Goal: Task Accomplishment & Management: Complete application form

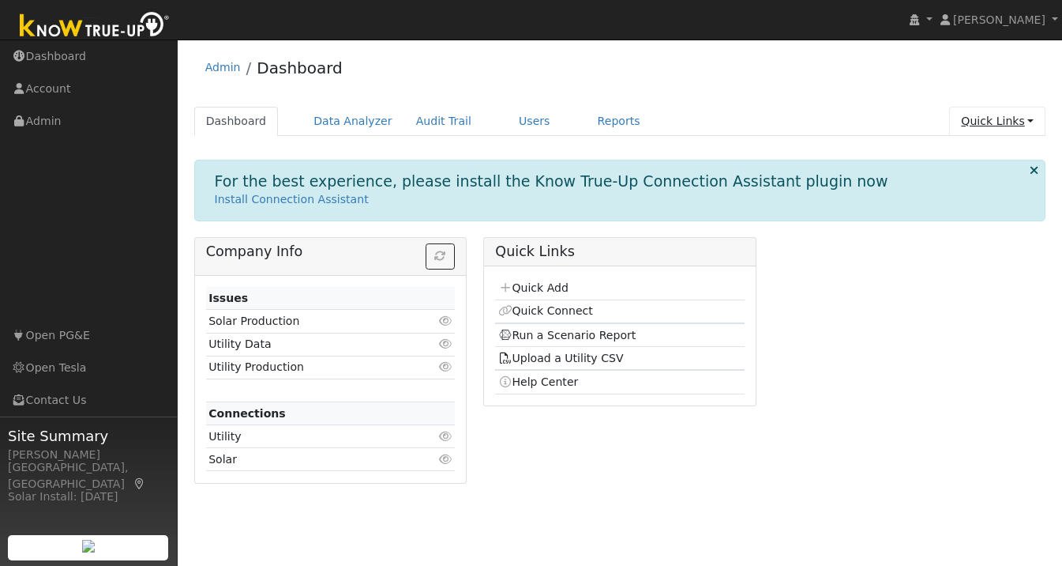
click at [1030, 120] on link "Quick Links" at bounding box center [997, 121] width 96 height 29
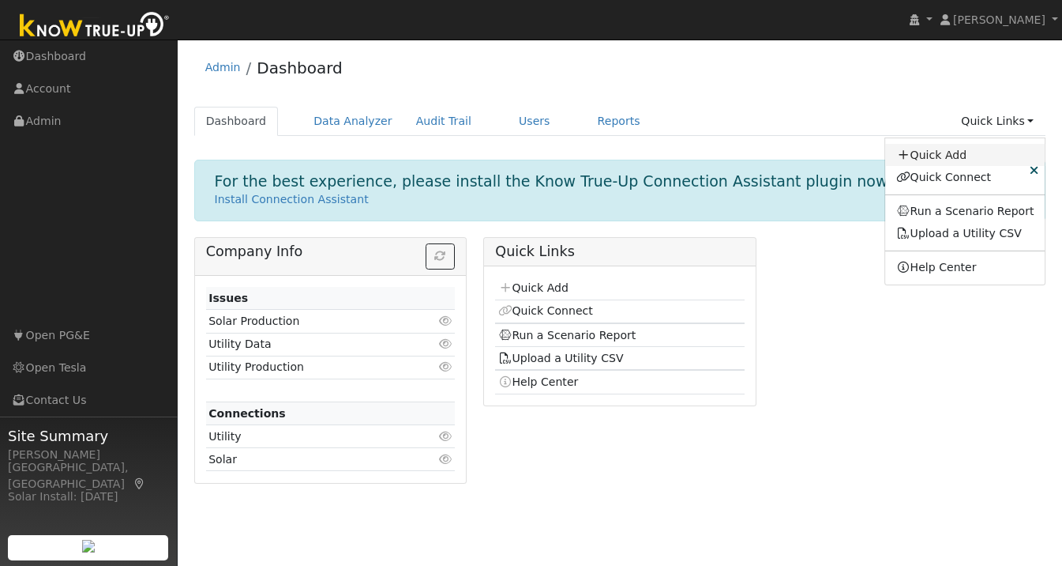
click at [968, 148] on link "Quick Add" at bounding box center [965, 155] width 160 height 22
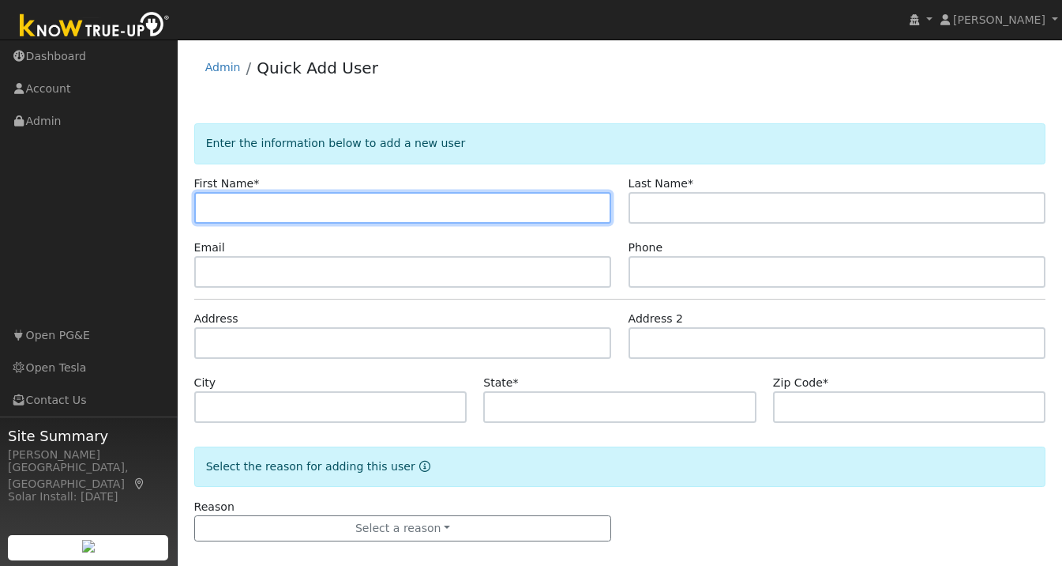
paste input "[PERSON_NAME]"
type input "[PERSON_NAME]"
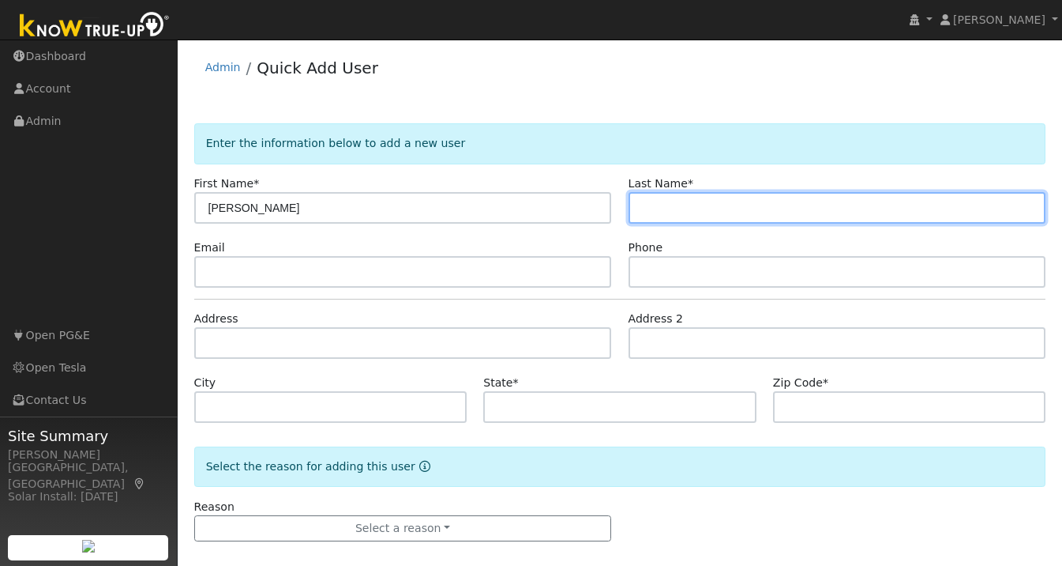
click at [662, 210] on input "text" at bounding box center [838, 208] width 418 height 32
paste input "Choi"
type input "Choi"
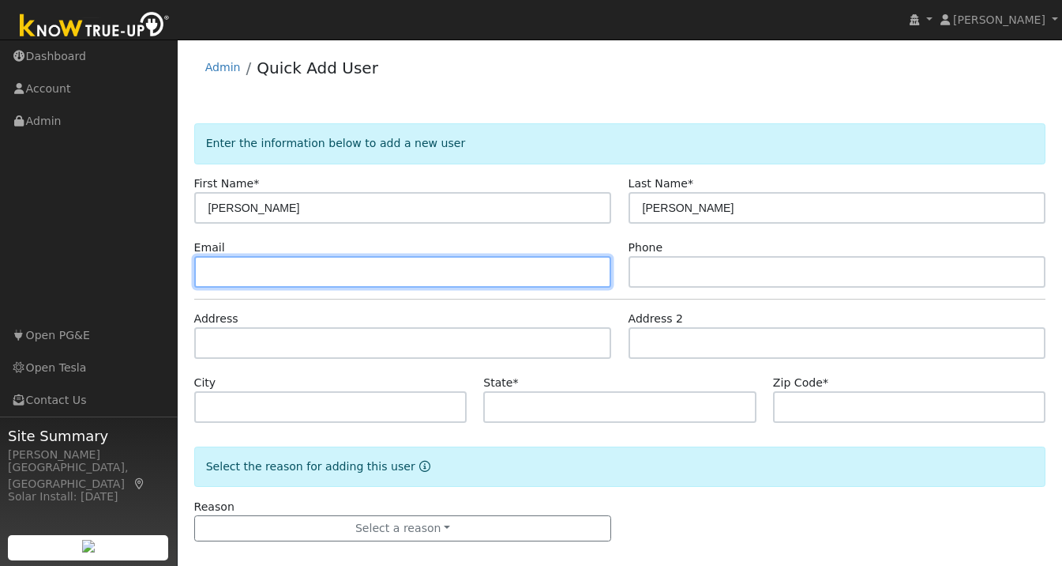
click at [362, 272] on input "text" at bounding box center [403, 272] width 418 height 32
paste input "davidchoicontact@gmail.com"
type input "davidchoicontact@gmail.com"
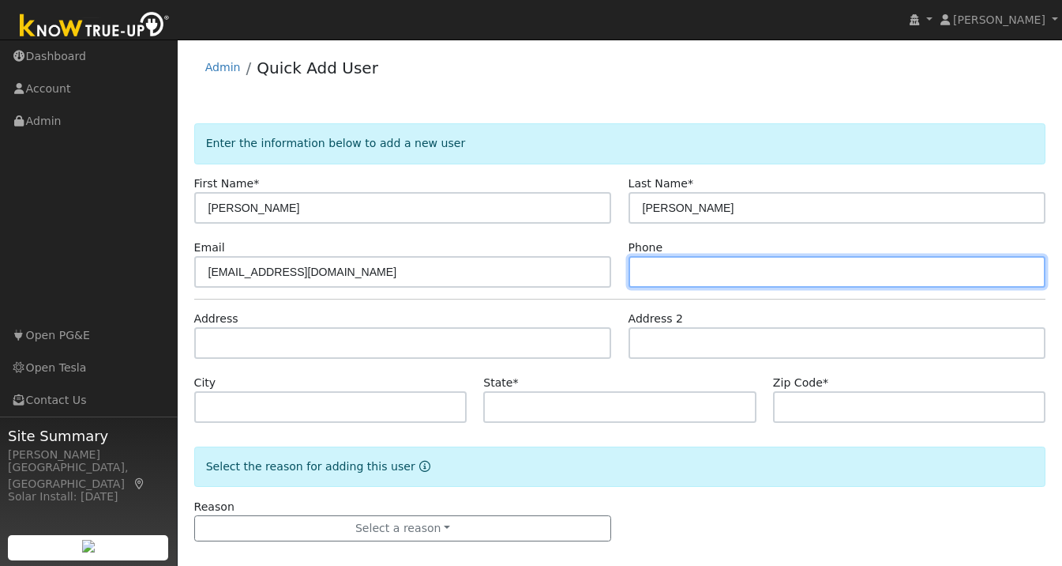
click at [679, 257] on input "text" at bounding box center [838, 272] width 418 height 32
paste input "302-723-2379"
type input "302-723-2379"
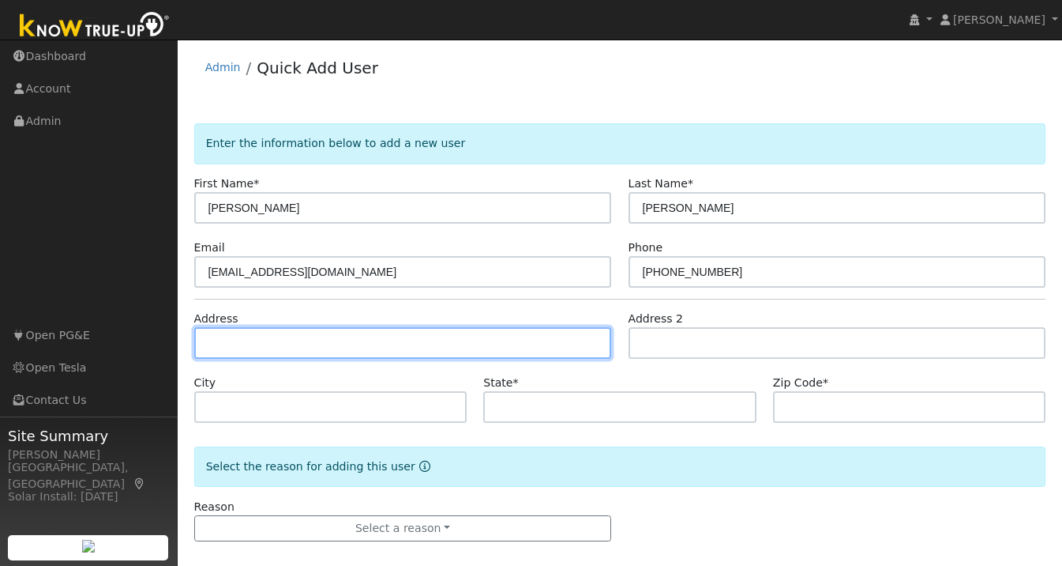
click at [388, 344] on input "text" at bounding box center [403, 343] width 418 height 32
paste input "1746 Embassy Cir Livermore, CA 94550"
type input "1746 Embassy Circle"
type input "Livermore"
type input "CA"
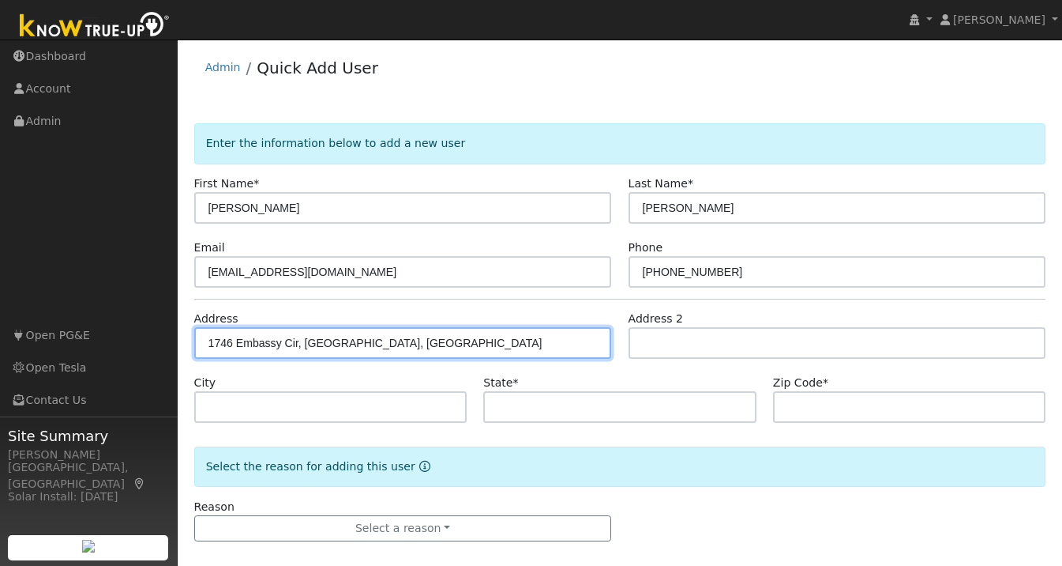
type input "94550"
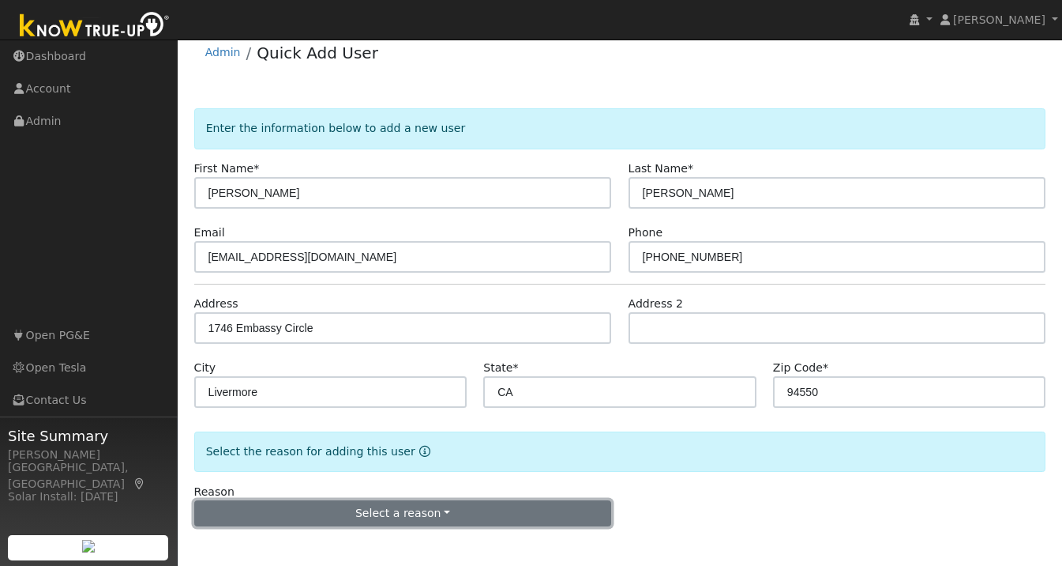
click at [392, 523] on button "Select a reason" at bounding box center [403, 513] width 418 height 27
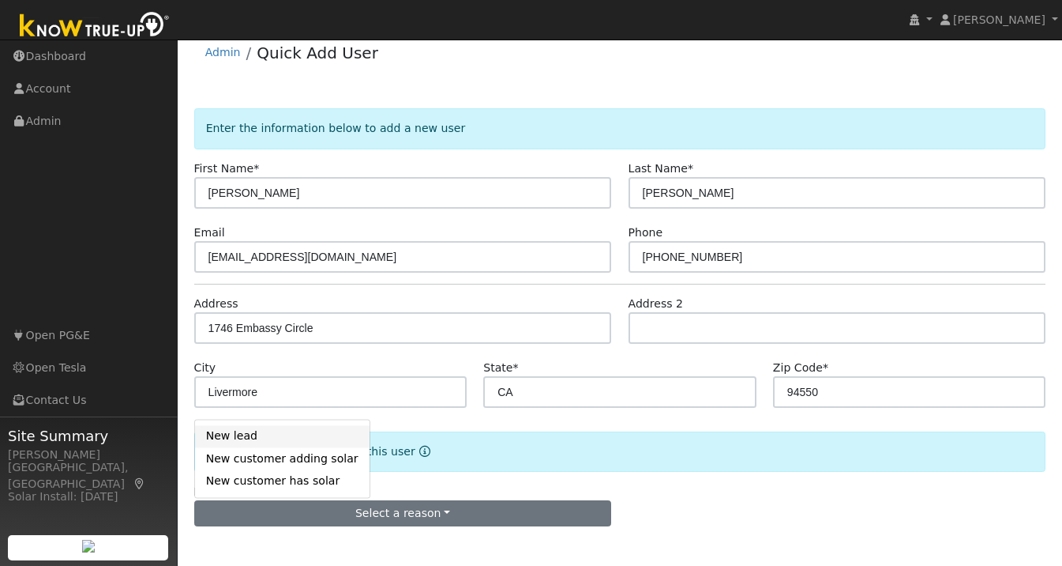
click at [291, 439] on link "New lead" at bounding box center [282, 436] width 175 height 22
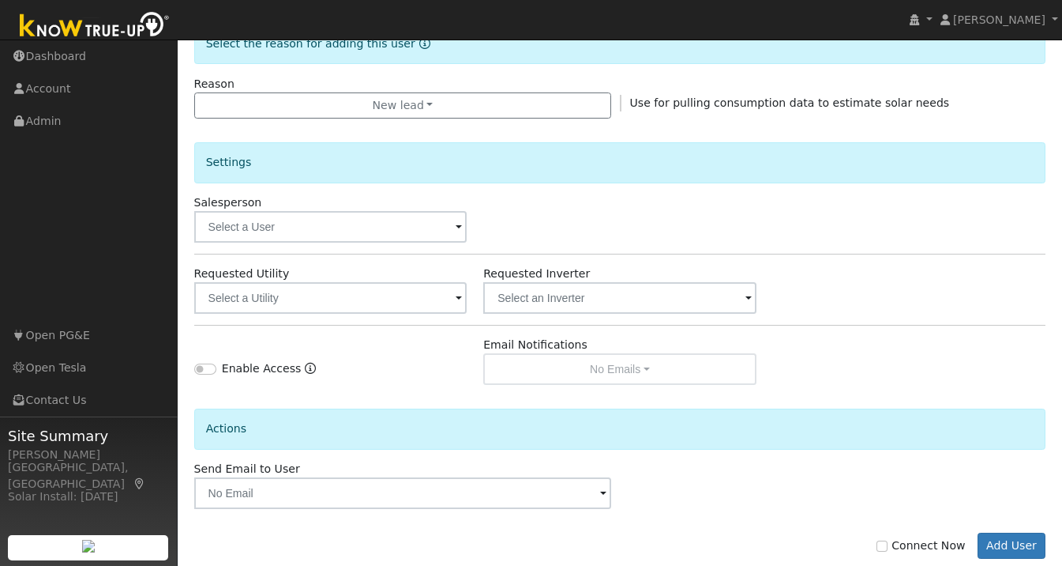
scroll to position [455, 0]
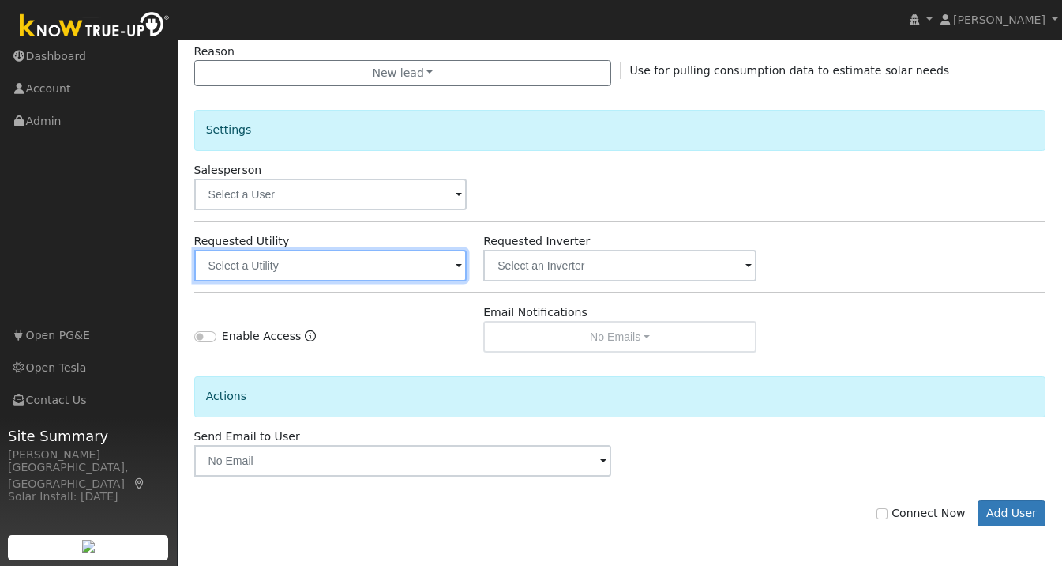
click at [442, 264] on input "text" at bounding box center [330, 266] width 273 height 32
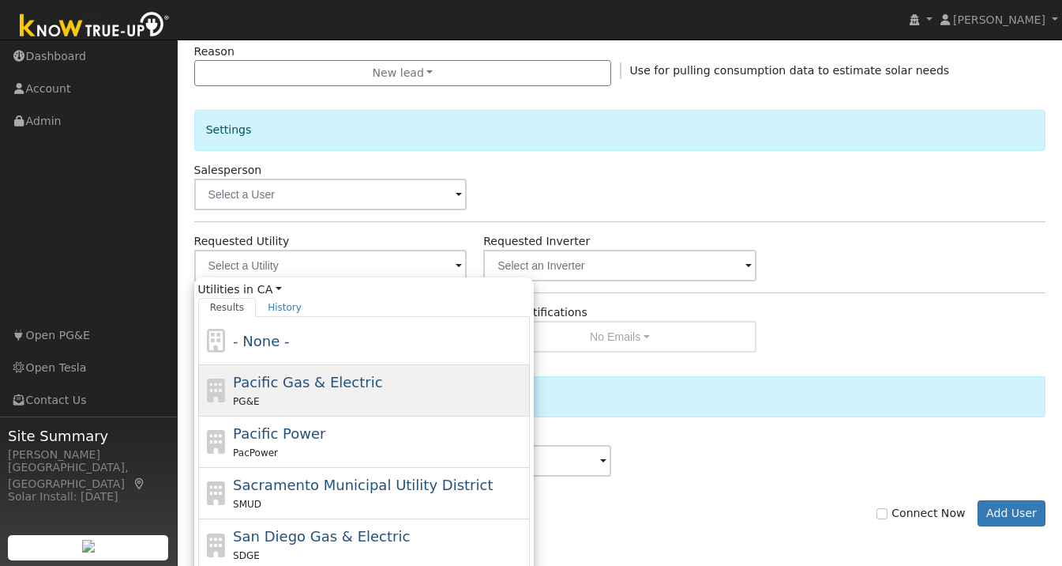
click at [325, 389] on span "Pacific Gas & Electric" at bounding box center [307, 382] width 149 height 17
type input "Pacific Gas & Electric"
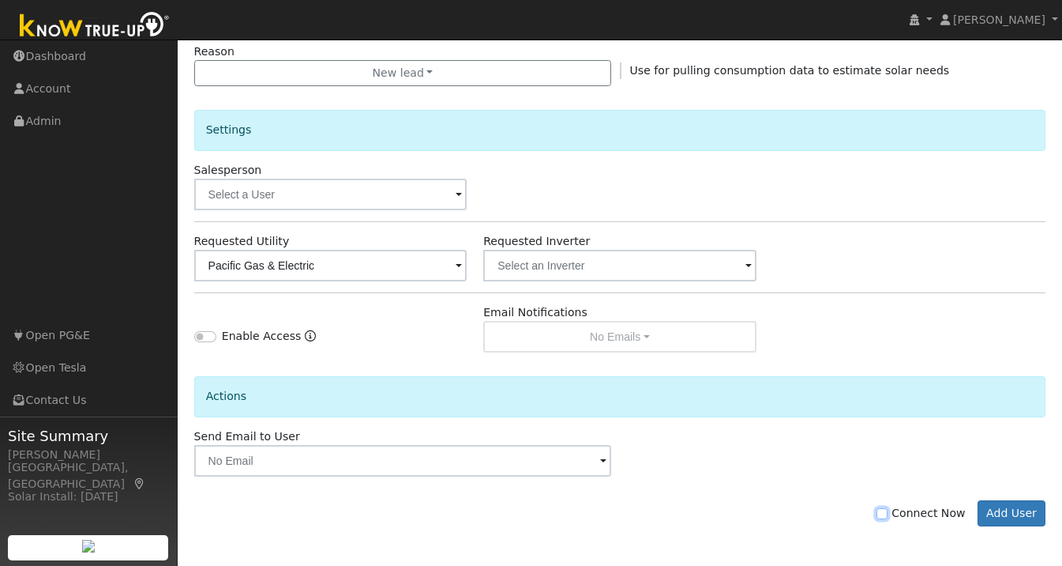
click at [886, 513] on input "Connect Now" at bounding box center [882, 513] width 11 height 11
checkbox input "true"
click at [1011, 515] on button "Add User" at bounding box center [1012, 513] width 69 height 27
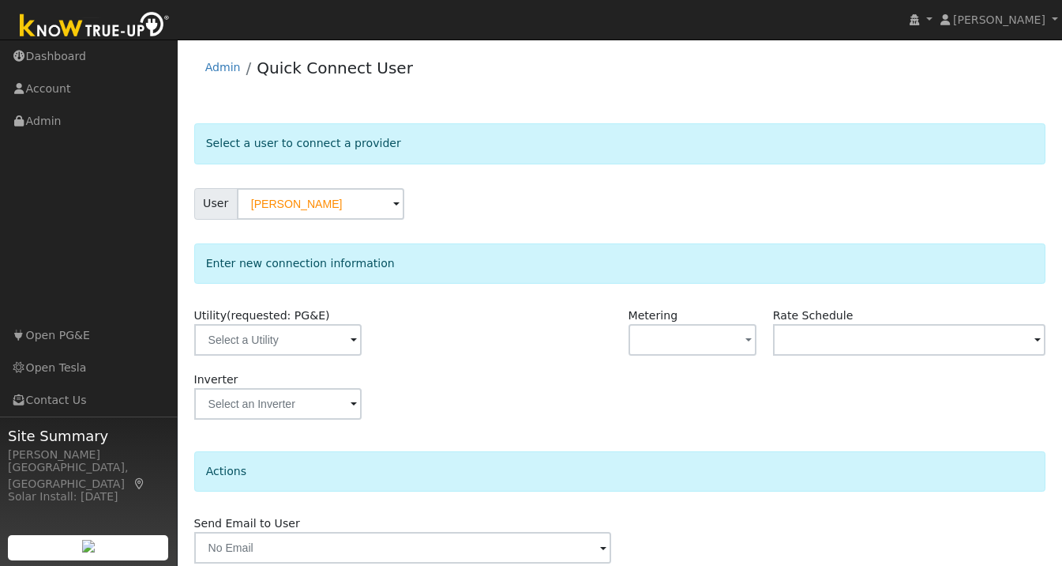
click at [351, 340] on span at bounding box center [354, 341] width 6 height 18
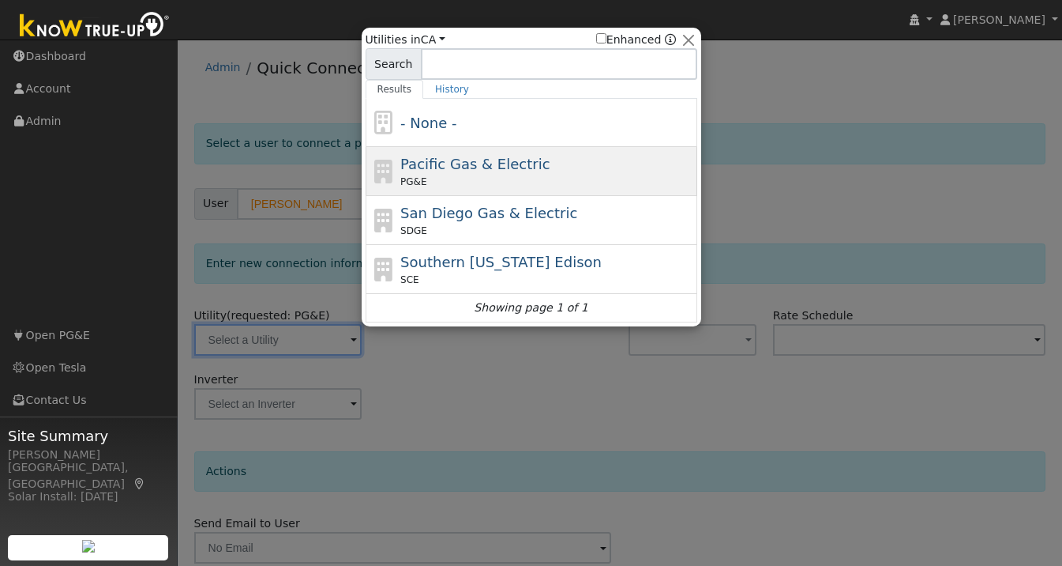
click at [486, 179] on div "PG&E" at bounding box center [546, 182] width 293 height 14
type input "PG&E"
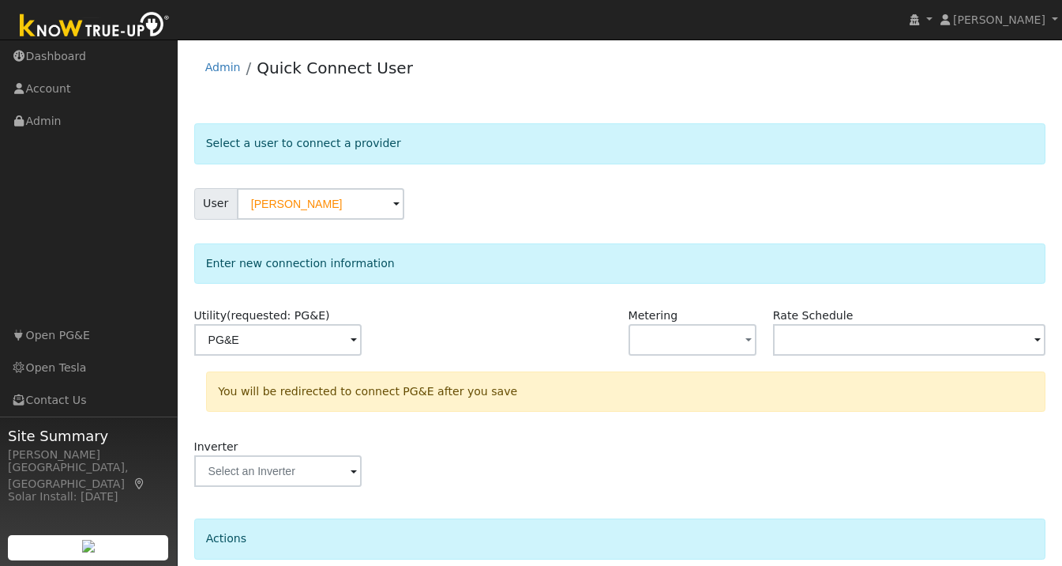
scroll to position [131, 0]
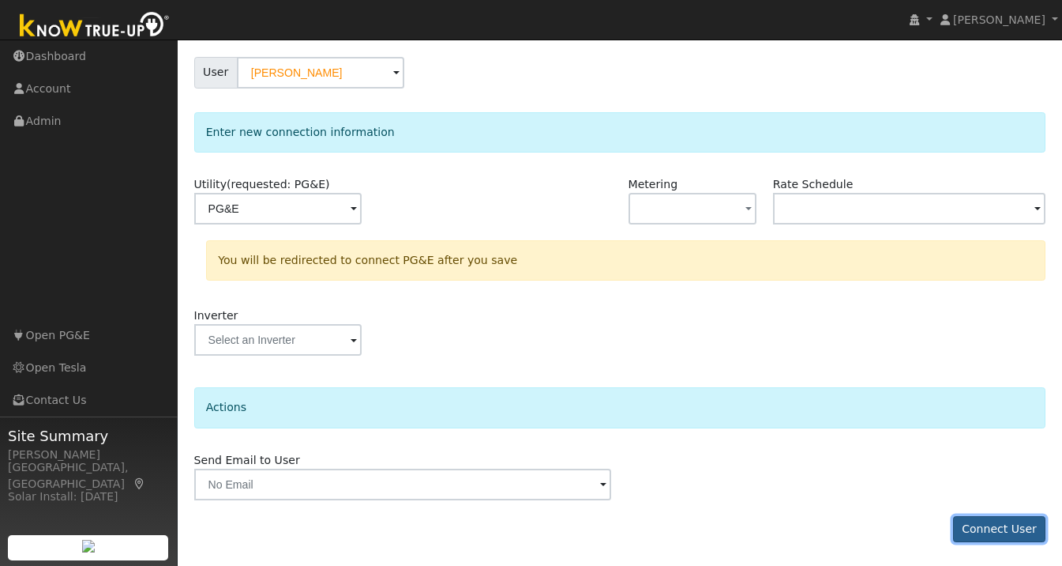
click at [1017, 539] on button "Connect User" at bounding box center [999, 529] width 93 height 27
